Goal: Task Accomplishment & Management: Manage account settings

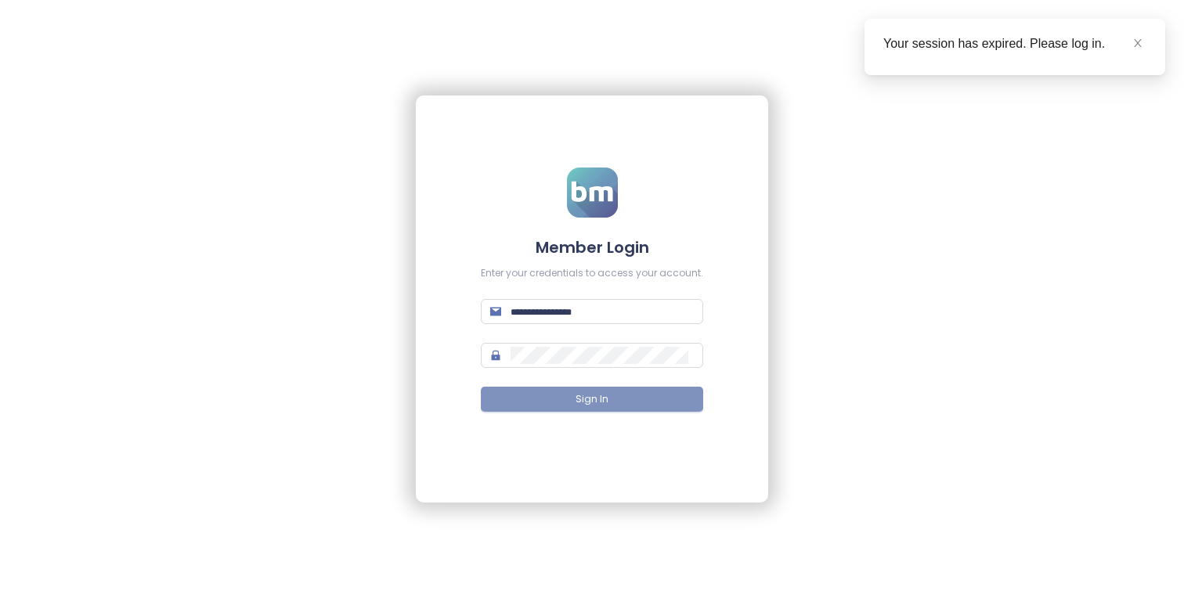
type input "**********"
click at [615, 410] on button "Sign In" at bounding box center [592, 399] width 222 height 25
click at [1140, 39] on icon "close" at bounding box center [1138, 43] width 8 height 8
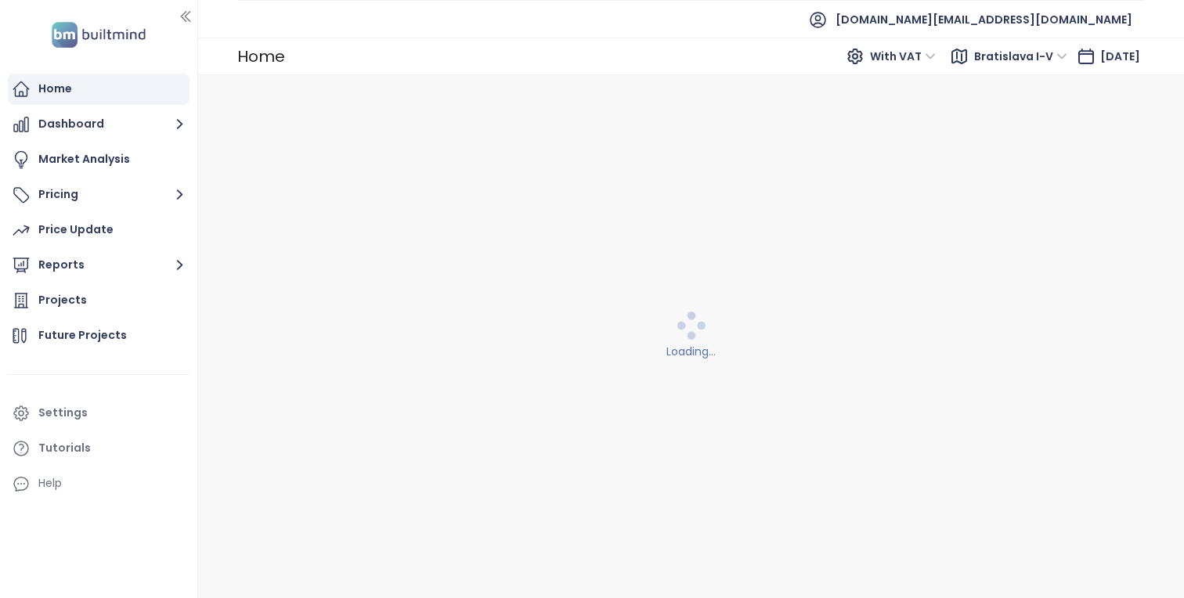
drag, startPoint x: 242, startPoint y: 287, endPoint x: 197, endPoint y: 287, distance: 45.4
click at [197, 287] on div at bounding box center [197, 299] width 8 height 598
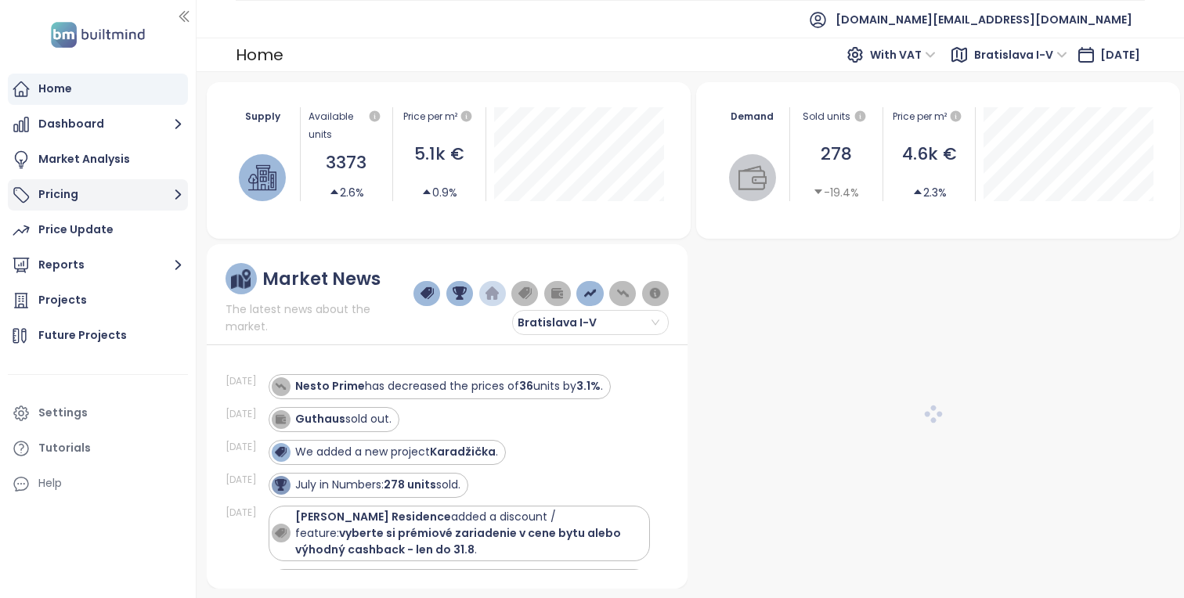
click at [136, 196] on button "Pricing" at bounding box center [98, 194] width 180 height 31
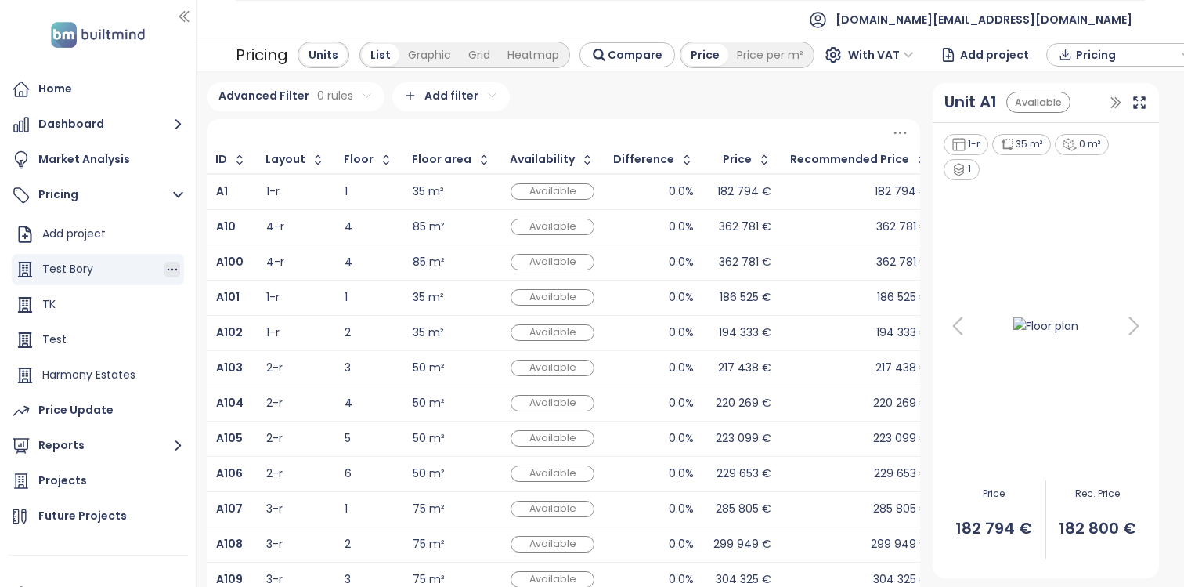
click at [168, 272] on icon "button" at bounding box center [172, 270] width 16 height 16
click at [229, 288] on button "Edit" at bounding box center [227, 295] width 70 height 20
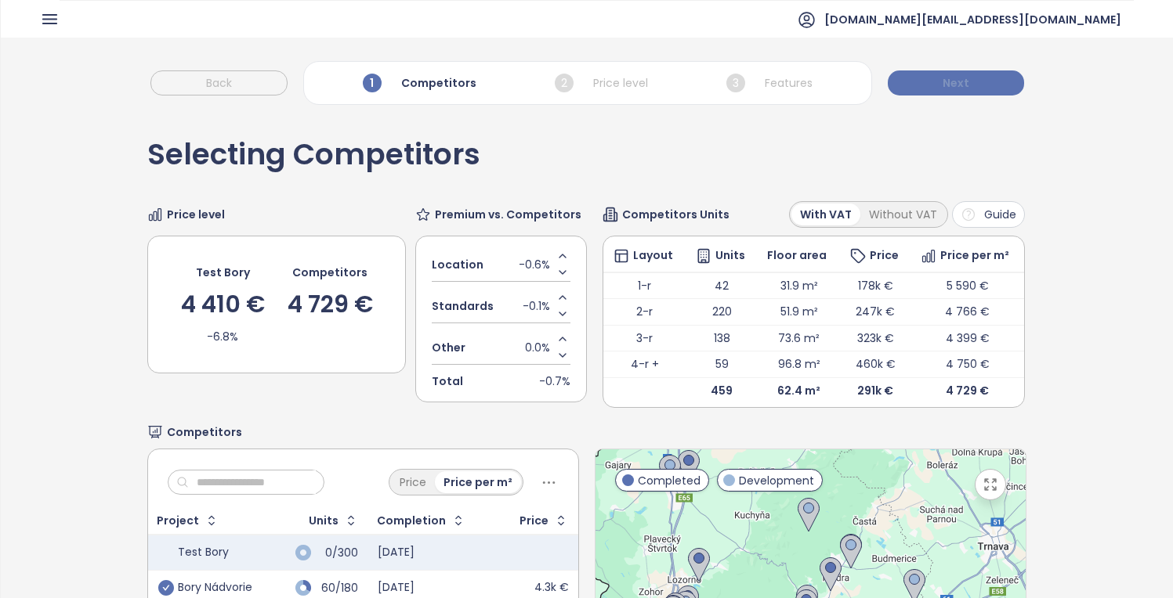
click at [995, 79] on button "Next" at bounding box center [955, 82] width 136 height 25
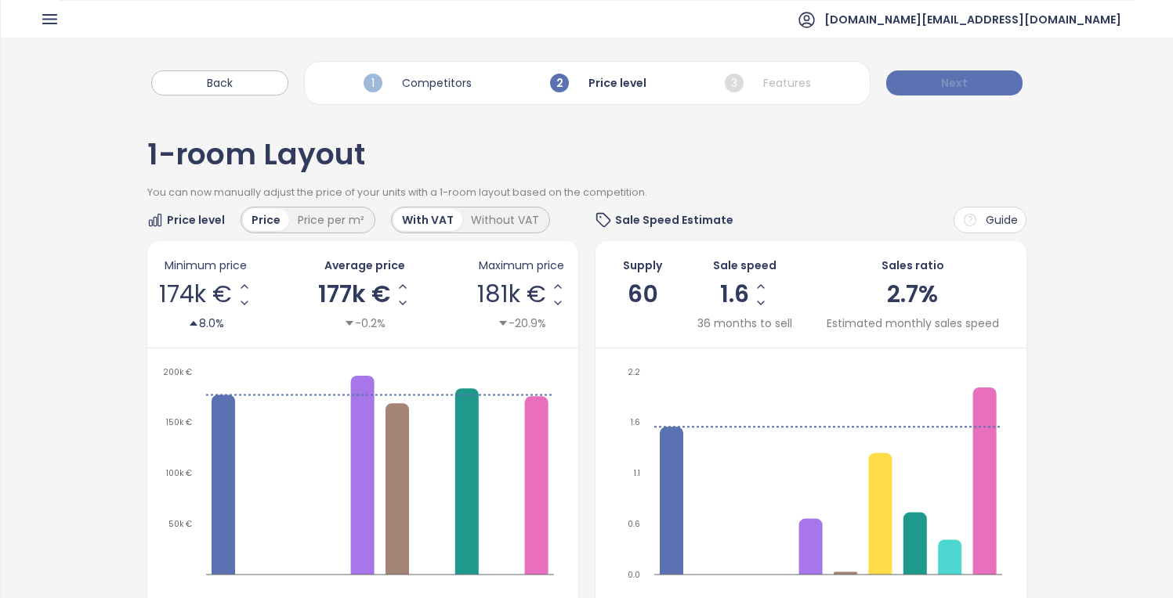
click at [995, 79] on button "Next" at bounding box center [954, 82] width 136 height 25
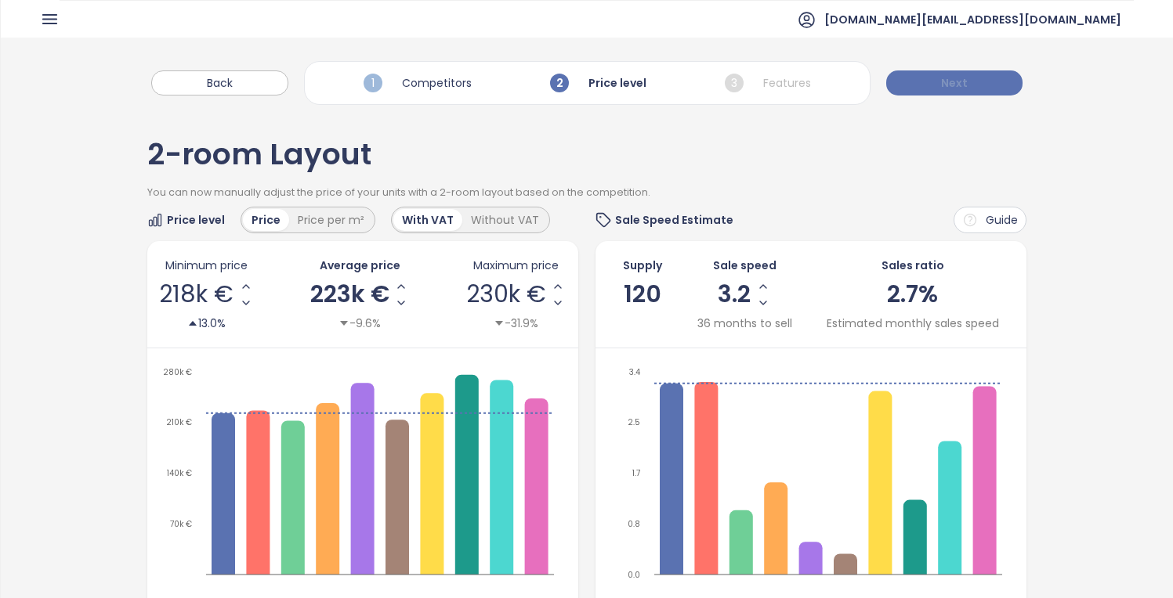
click at [995, 79] on button "Next" at bounding box center [954, 82] width 136 height 25
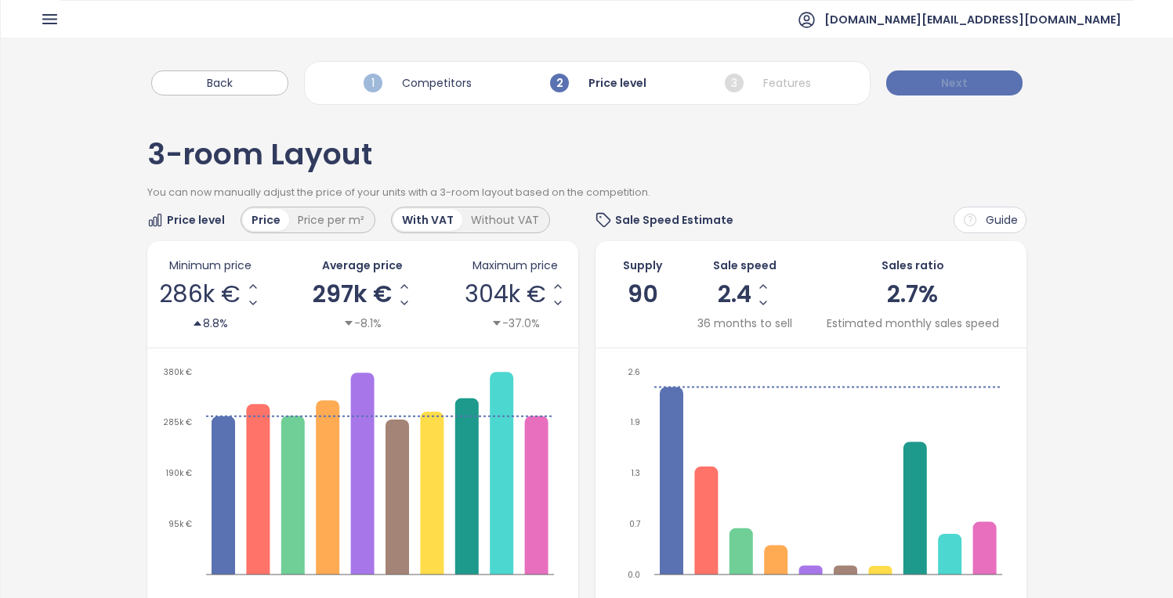
click at [995, 79] on button "Next" at bounding box center [954, 82] width 136 height 25
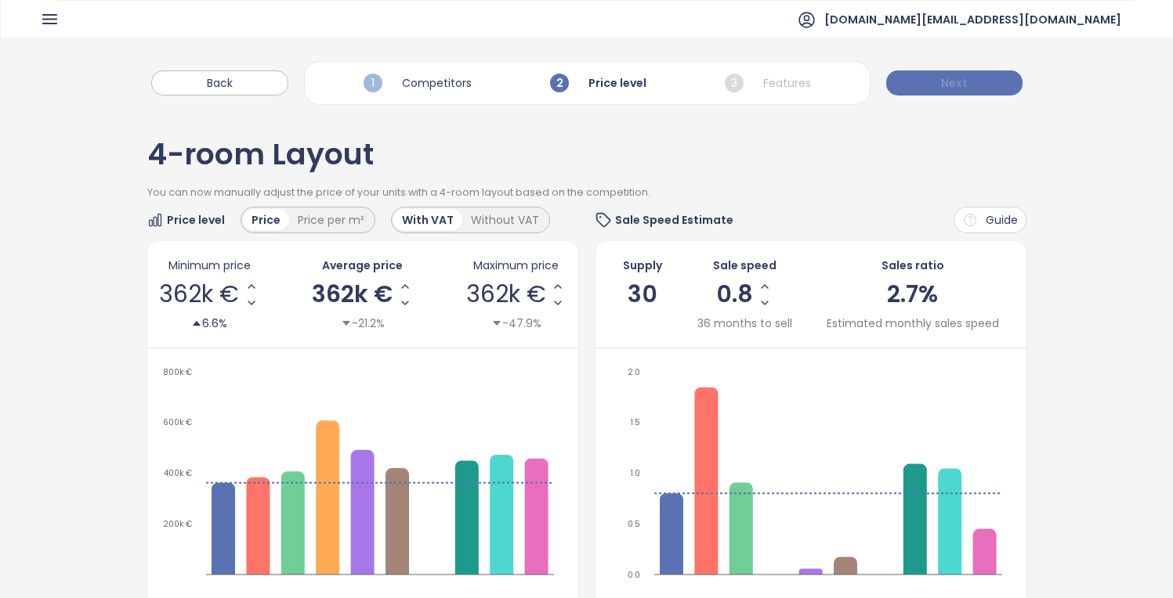
click at [995, 79] on button "Next" at bounding box center [954, 82] width 136 height 25
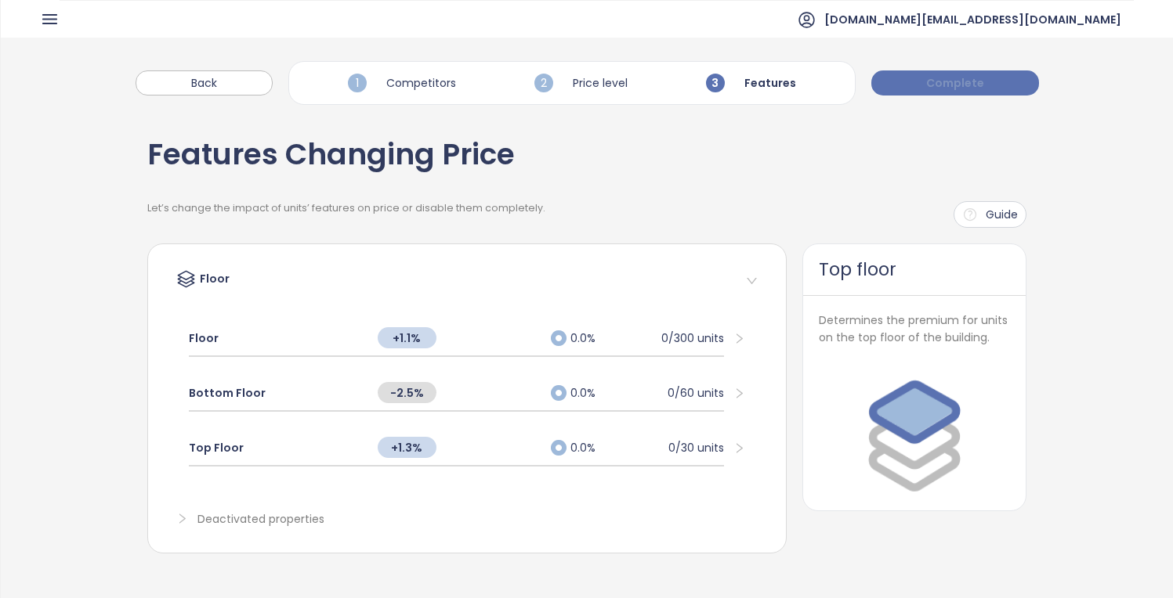
click at [995, 79] on button "Complete" at bounding box center [955, 82] width 168 height 25
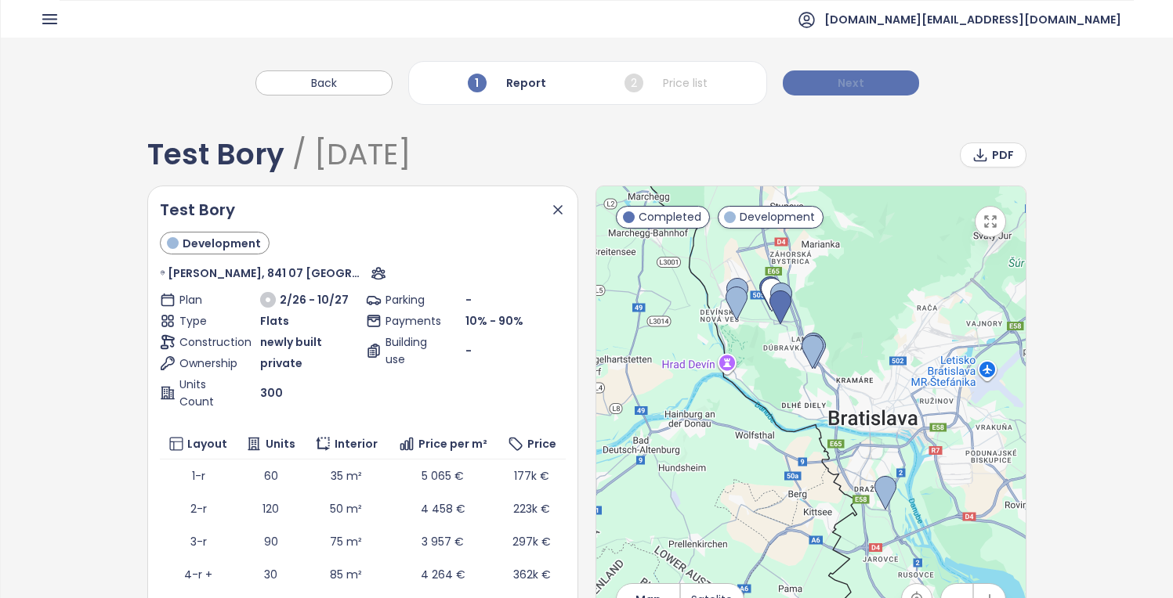
click at [887, 81] on button "Next" at bounding box center [850, 82] width 136 height 25
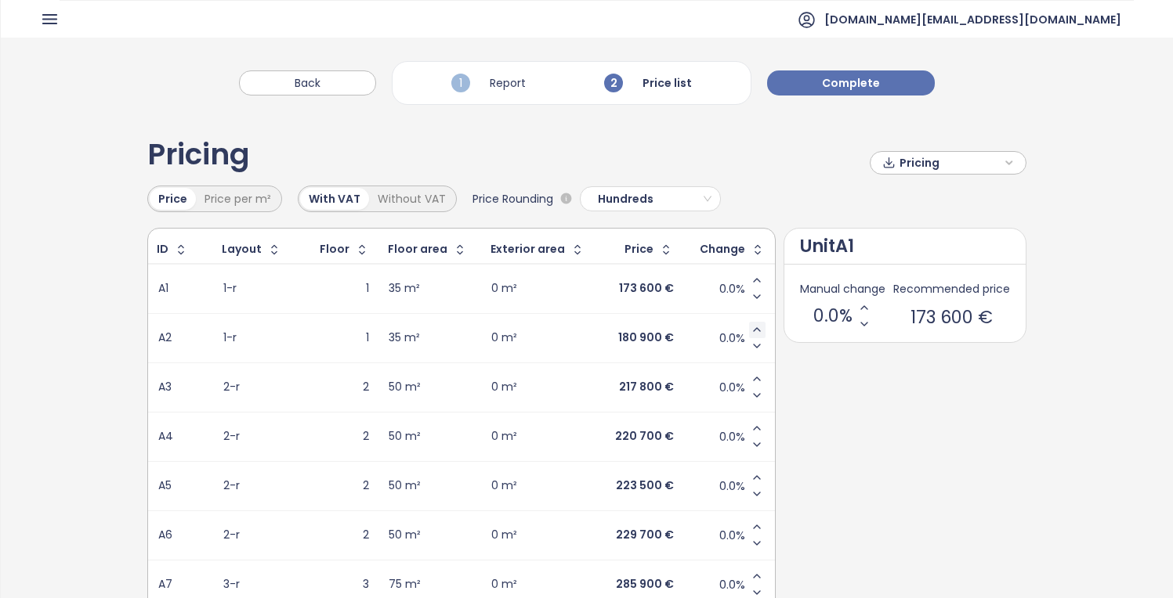
click at [750, 328] on icon "Increase value" at bounding box center [756, 329] width 13 height 13
click at [751, 347] on icon "Decrease value" at bounding box center [756, 346] width 13 height 13
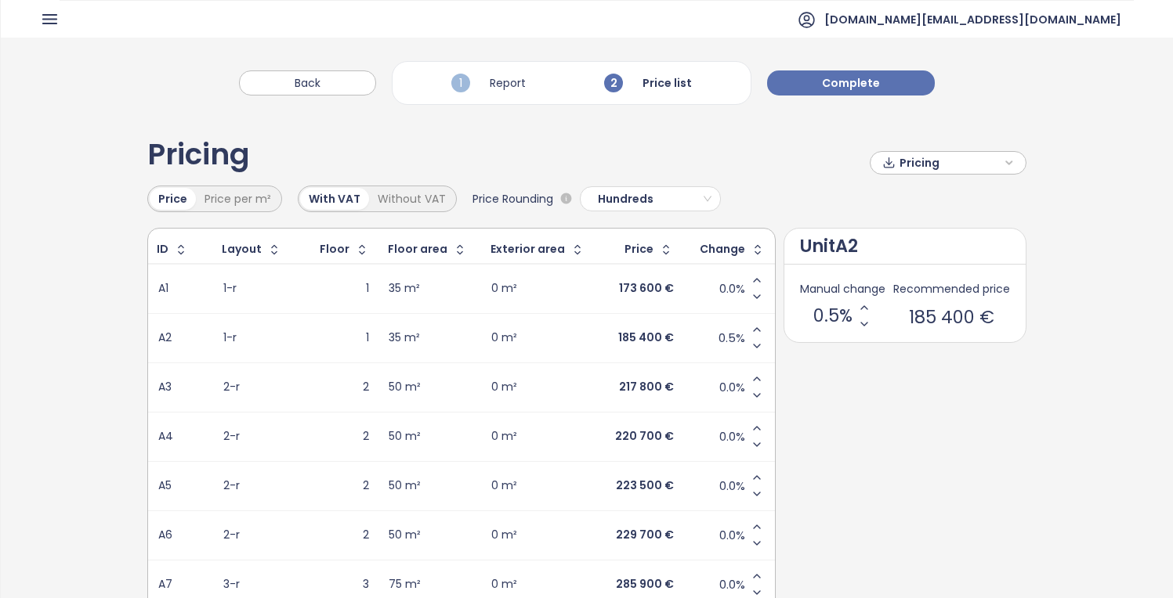
click at [751, 347] on icon "Decrease value" at bounding box center [756, 346] width 13 height 13
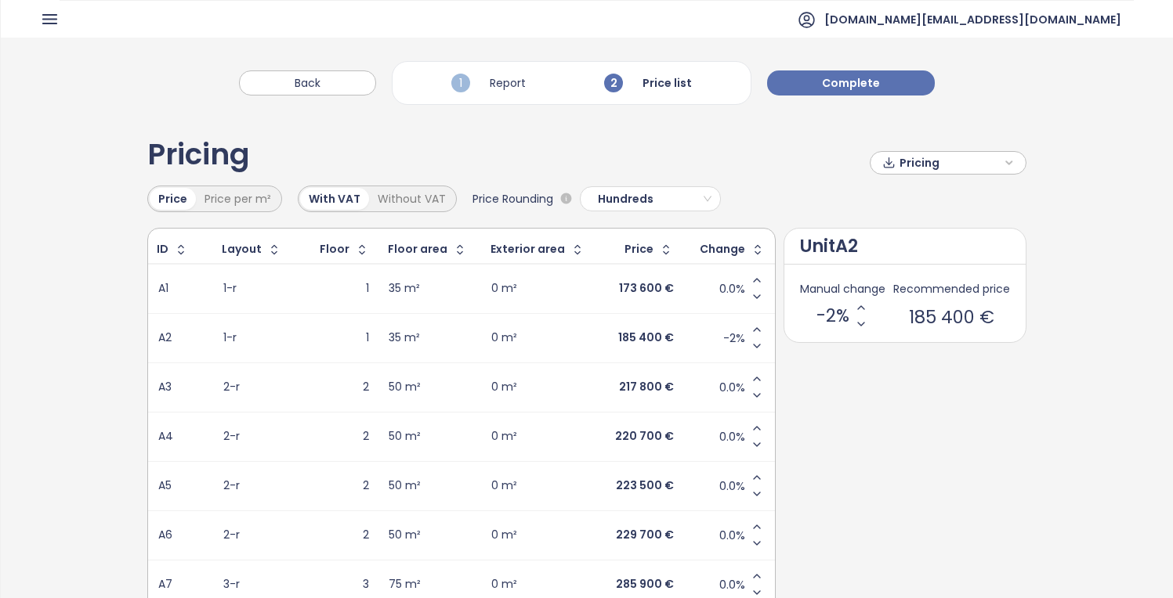
click at [751, 347] on icon "Decrease value" at bounding box center [756, 346] width 13 height 13
click at [750, 382] on icon "Increase value" at bounding box center [756, 379] width 13 height 13
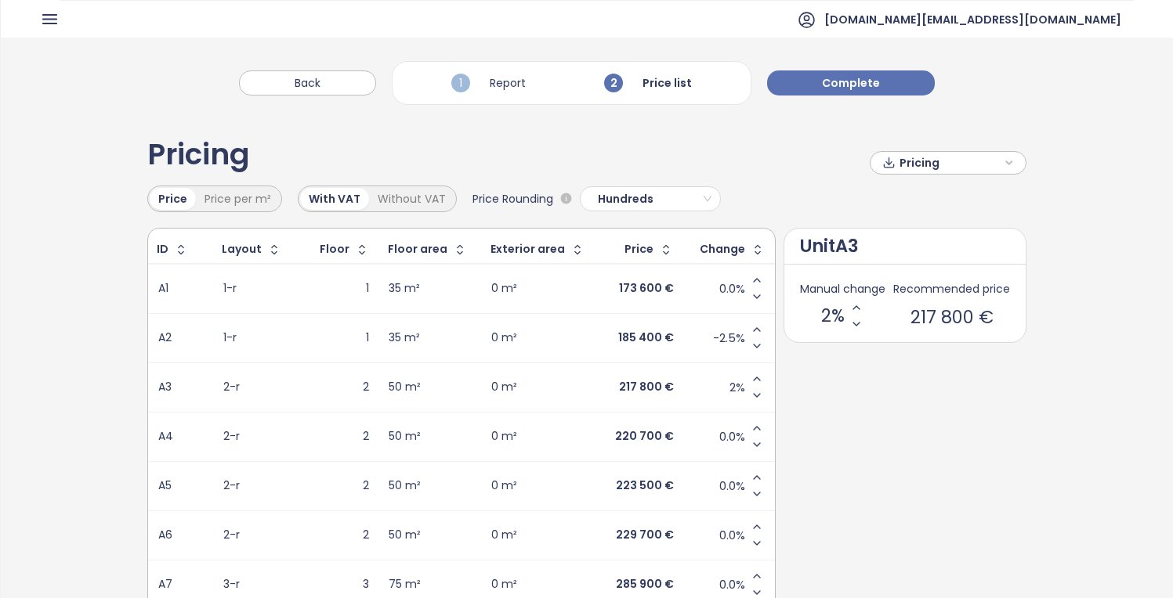
click at [750, 382] on icon "Increase value" at bounding box center [756, 379] width 13 height 13
click at [751, 427] on icon "Increase value" at bounding box center [756, 428] width 13 height 13
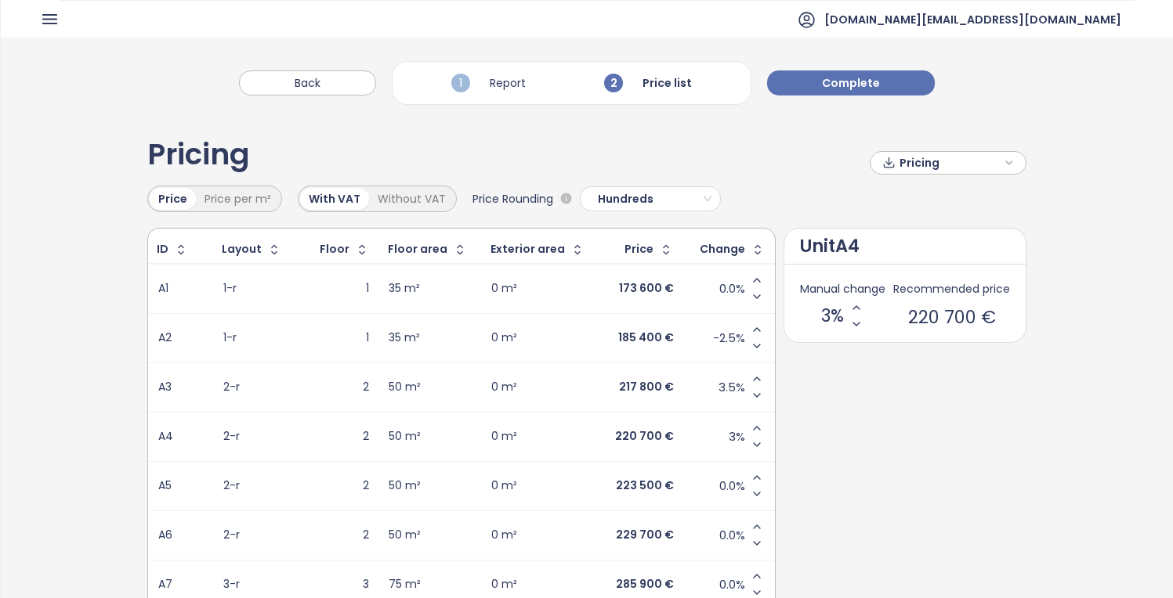
click at [751, 427] on icon "Increase value" at bounding box center [756, 428] width 13 height 13
click at [750, 492] on icon "Decrease value" at bounding box center [756, 494] width 13 height 13
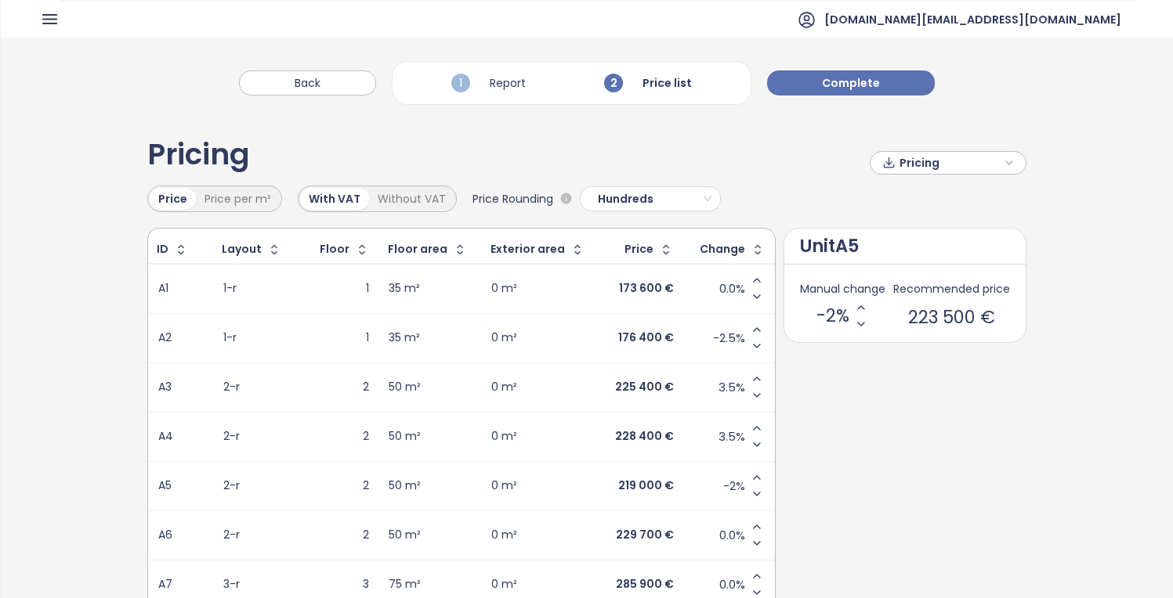
click at [305, 489] on td "2" at bounding box center [339, 485] width 79 height 49
click at [750, 495] on icon "Decrease value" at bounding box center [756, 494] width 13 height 13
click at [310, 444] on div "2" at bounding box center [340, 437] width 60 height 19
click at [305, 479] on td "2" at bounding box center [339, 485] width 79 height 49
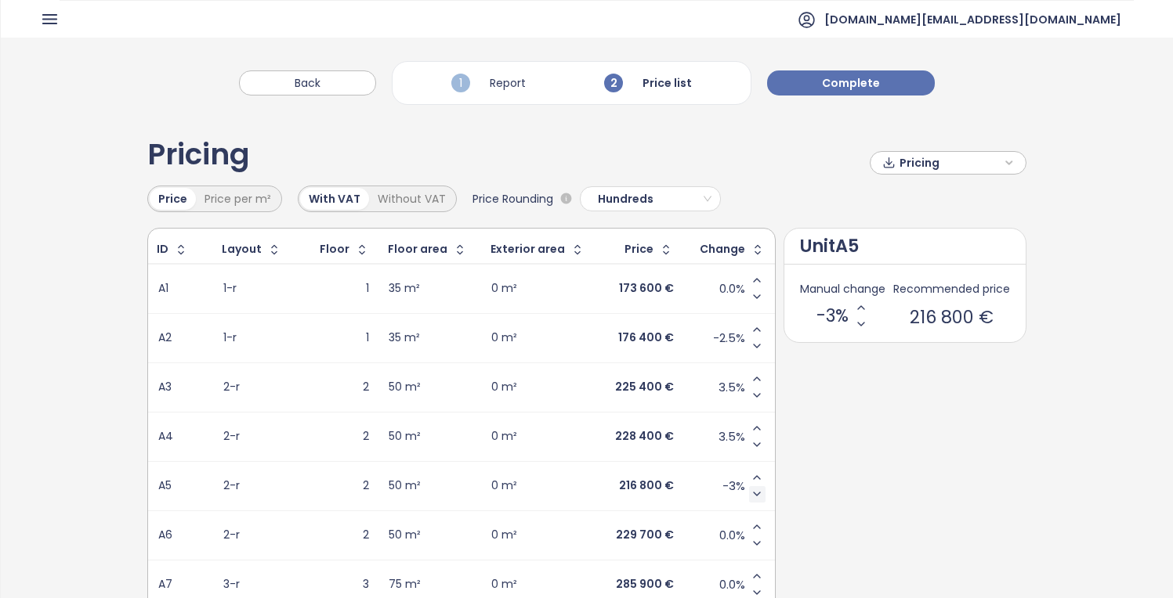
click at [750, 500] on icon "Decrease value" at bounding box center [756, 494] width 13 height 13
click at [750, 475] on icon "Increase value" at bounding box center [756, 478] width 13 height 13
click at [753, 428] on button "Increase value" at bounding box center [757, 429] width 16 height 16
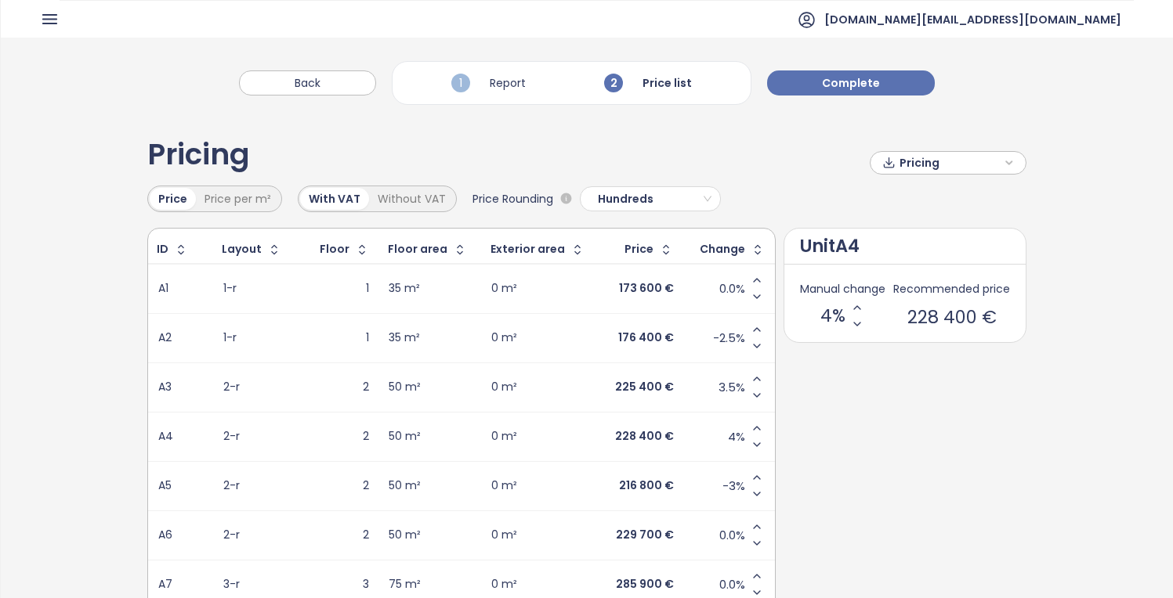
click at [753, 428] on button "Increase value" at bounding box center [757, 429] width 16 height 16
click at [750, 392] on icon "Decrease value" at bounding box center [756, 395] width 13 height 13
